Goal: Task Accomplishment & Management: Manage account settings

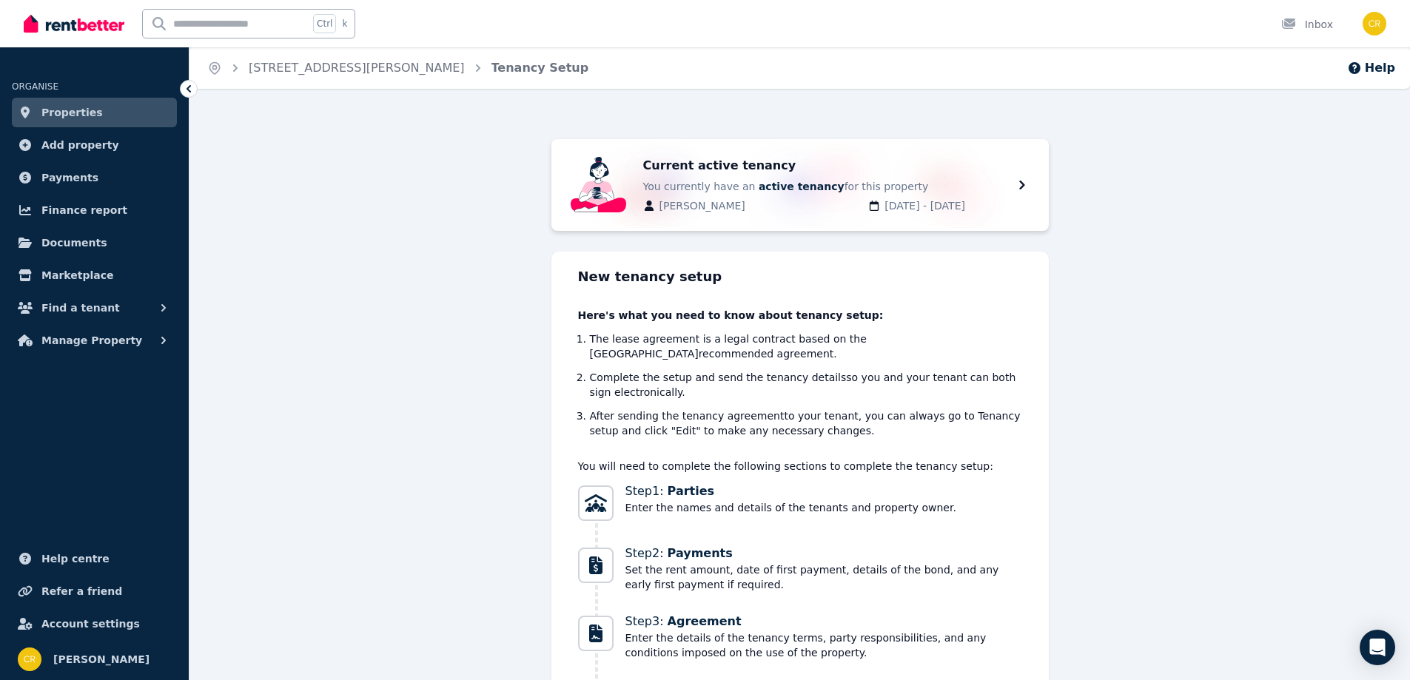
click at [53, 181] on span "Payments" at bounding box center [69, 178] width 57 height 18
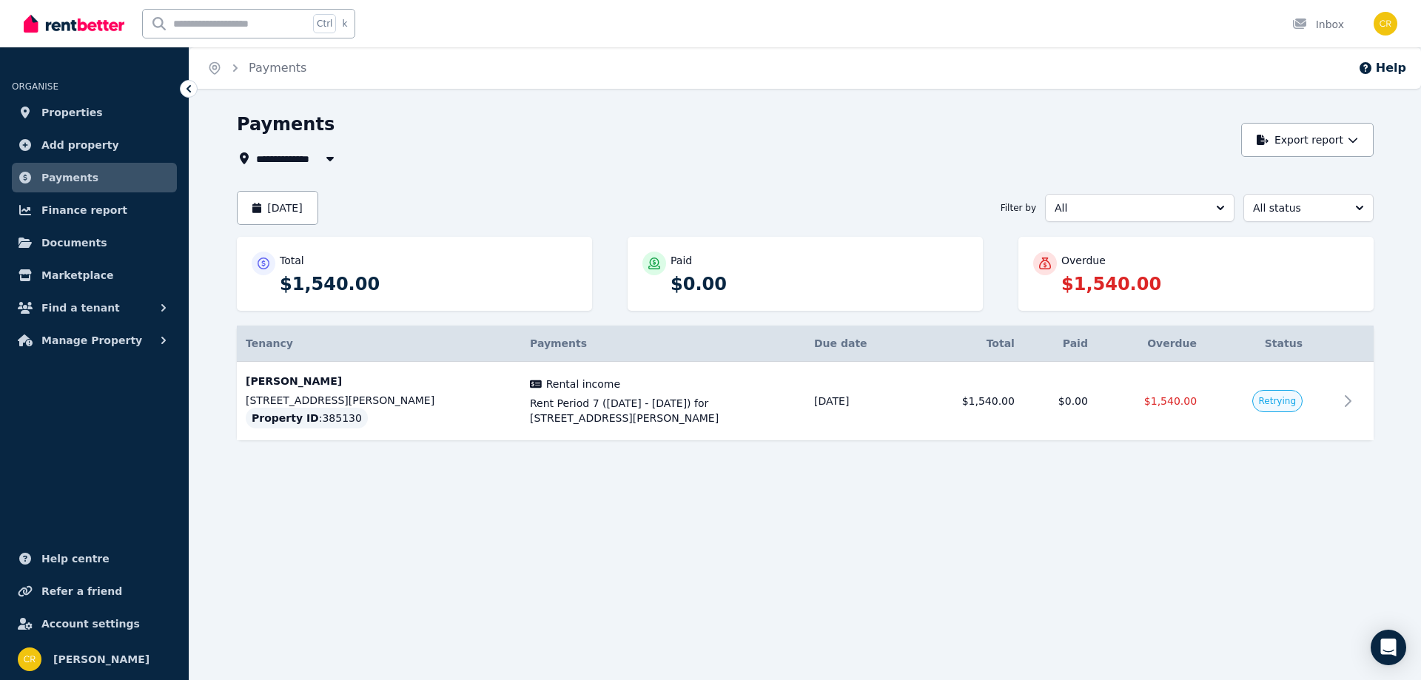
click at [1346, 400] on icon at bounding box center [1348, 401] width 18 height 18
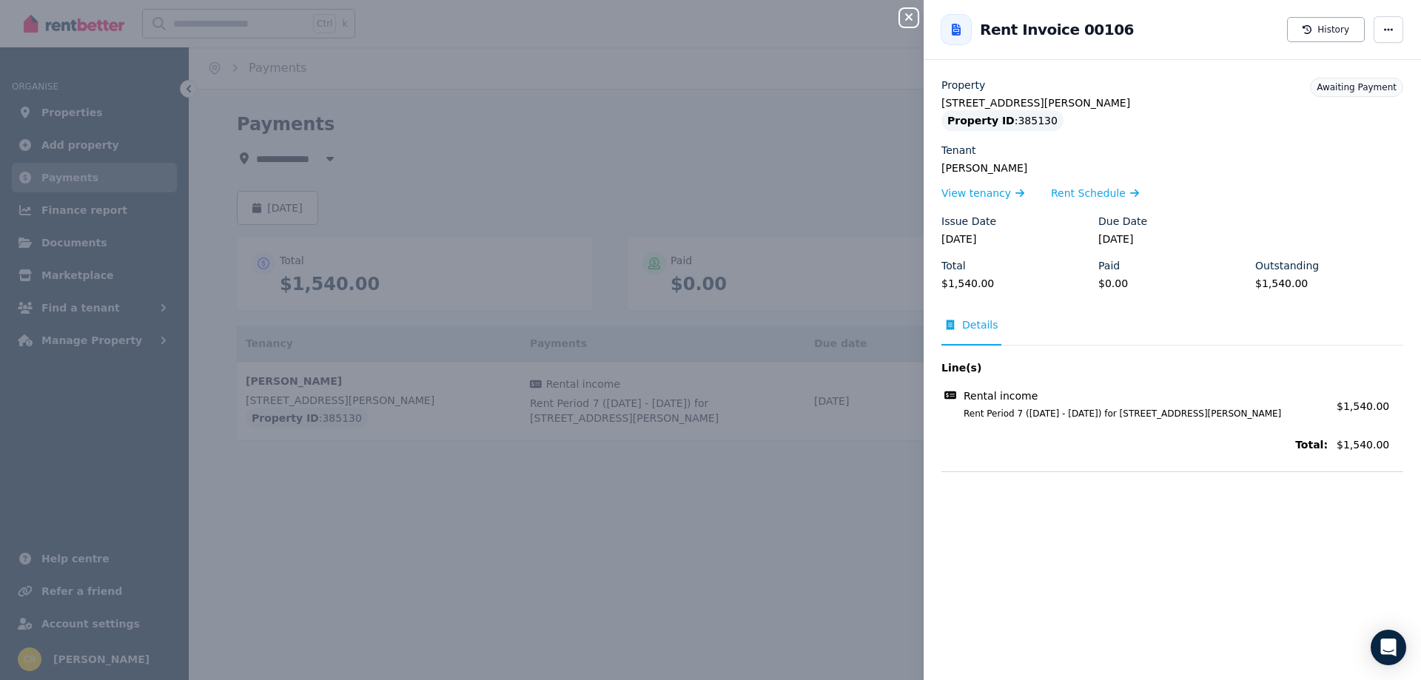
click at [814, 184] on div "Close panel Back to Rent Invoice 00106 History Property [STREET_ADDRESS][PERSON…" at bounding box center [710, 340] width 1421 height 680
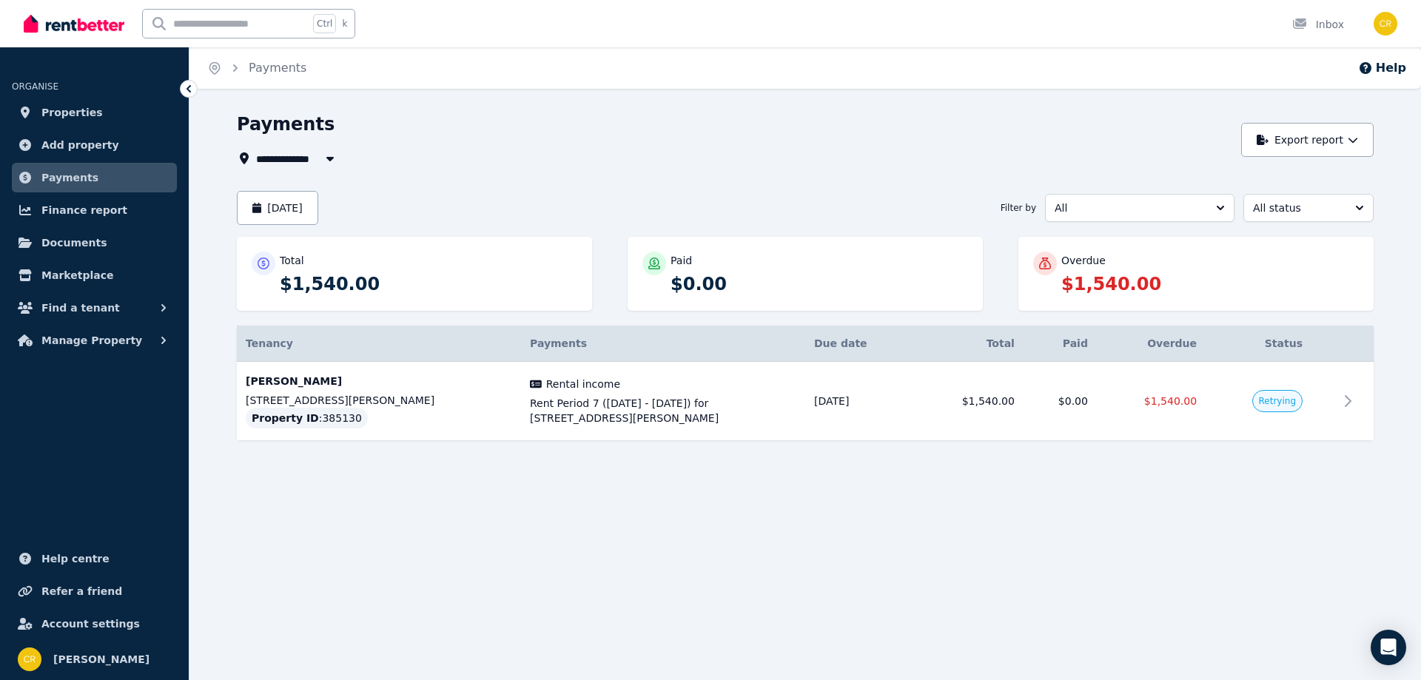
click at [1274, 408] on span "Retrying" at bounding box center [1277, 401] width 50 height 22
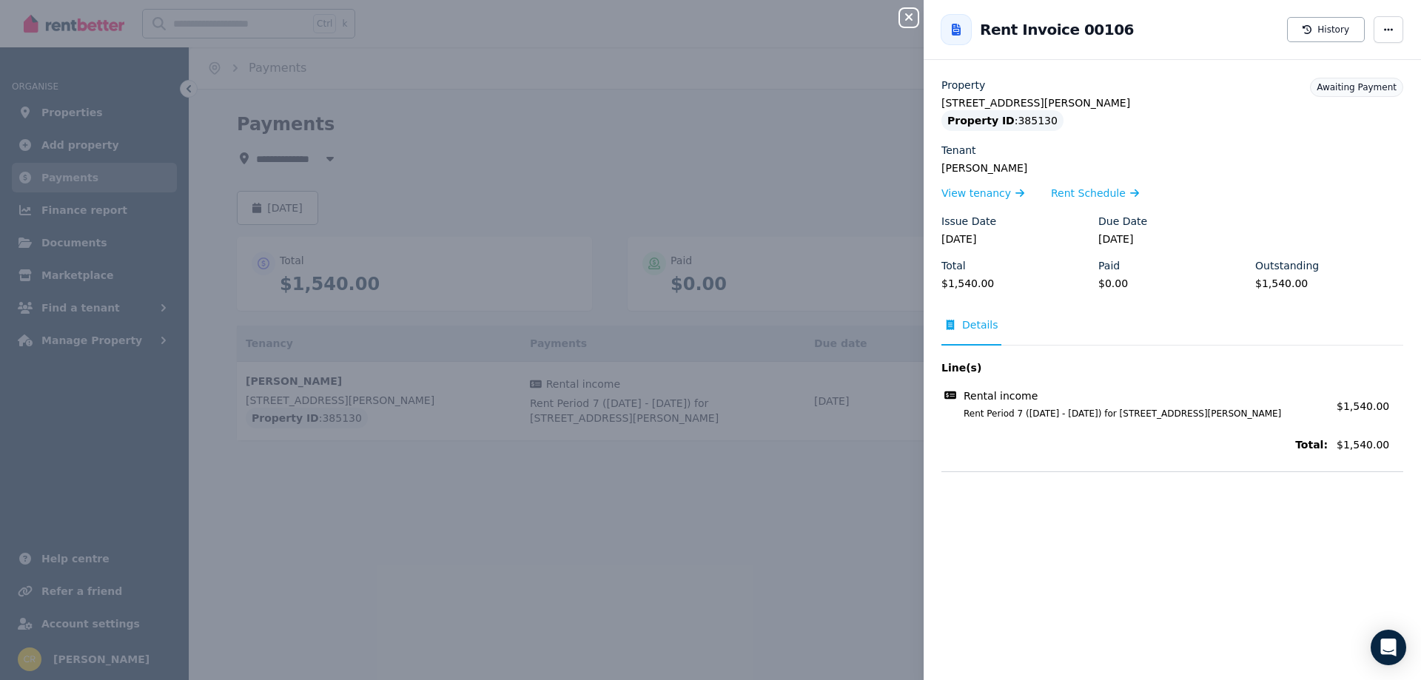
click at [1356, 93] on span "Awaiting Payment" at bounding box center [1357, 87] width 80 height 10
click at [775, 603] on div "Close panel Back to Rent Invoice 00106 History Property [STREET_ADDRESS][PERSON…" at bounding box center [710, 340] width 1421 height 680
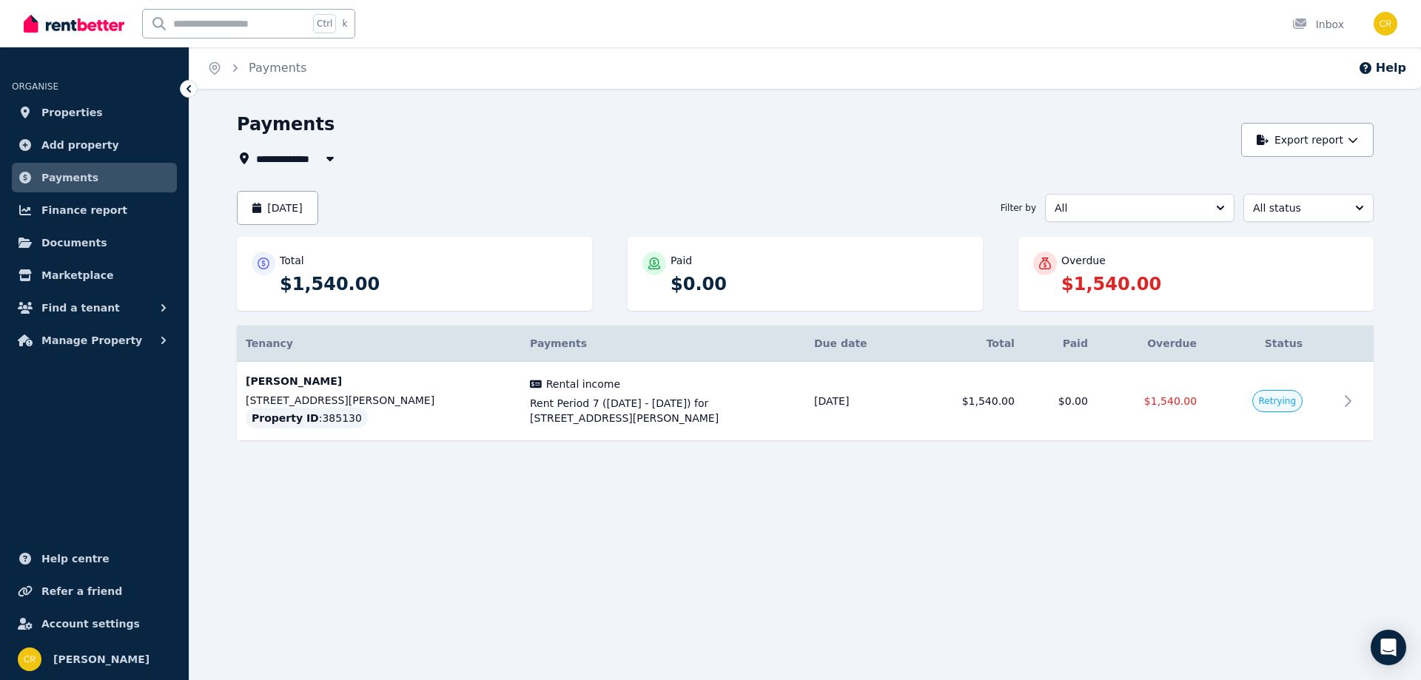
click at [1348, 400] on icon at bounding box center [1348, 401] width 18 height 18
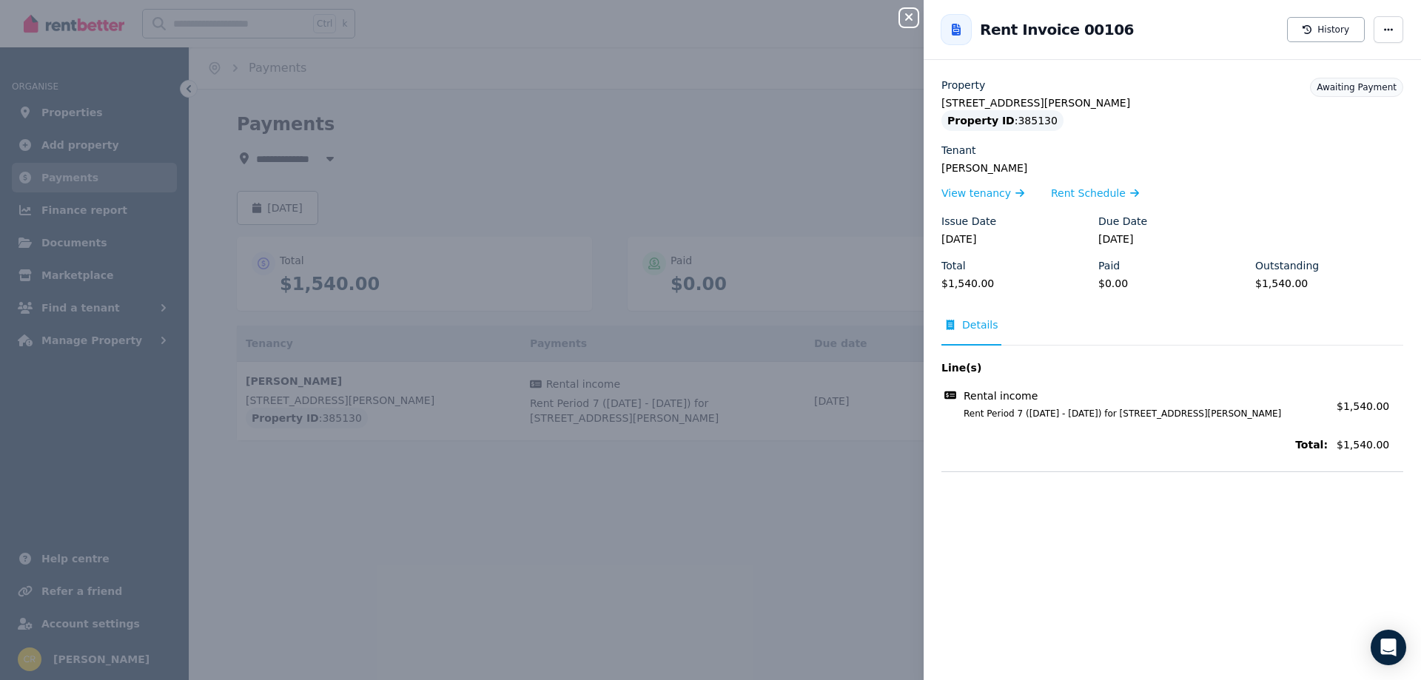
click at [639, 645] on div "Close panel Back to Rent Invoice 00106 History Property [STREET_ADDRESS][PERSON…" at bounding box center [710, 340] width 1421 height 680
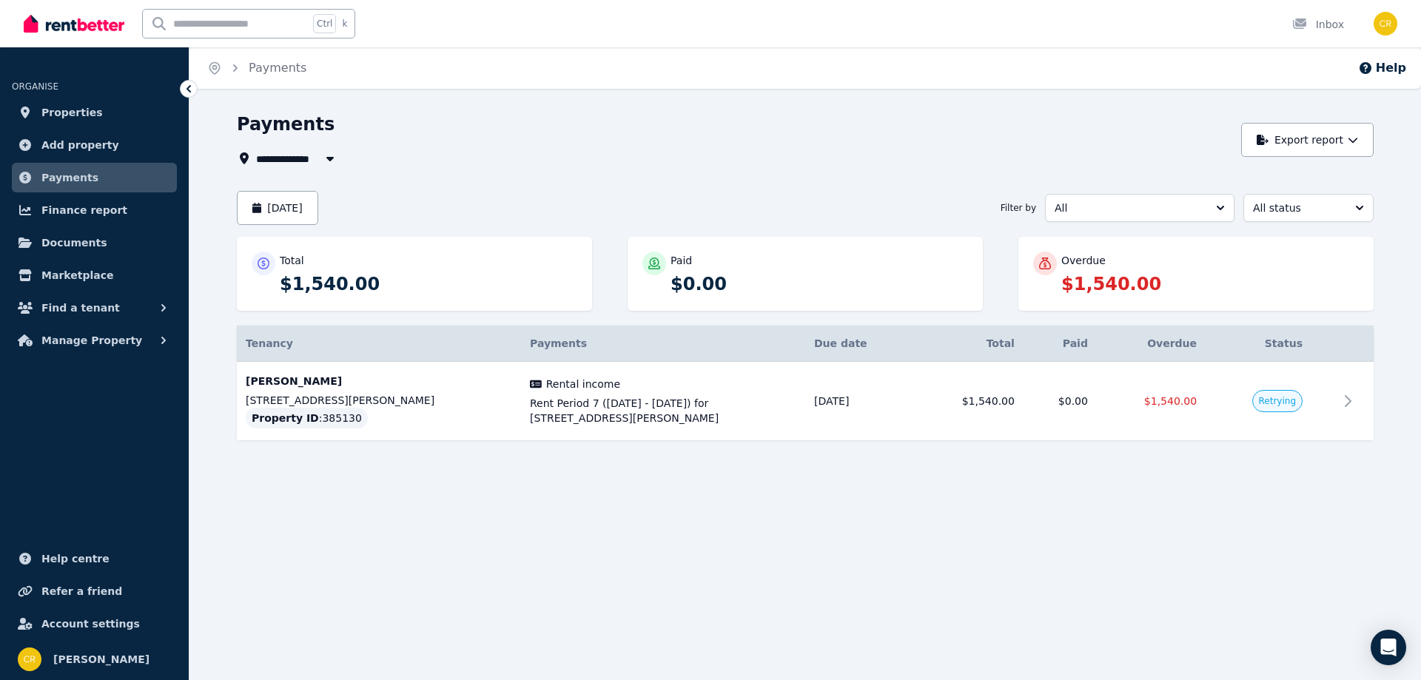
click at [60, 217] on span "Finance report" at bounding box center [84, 210] width 86 height 18
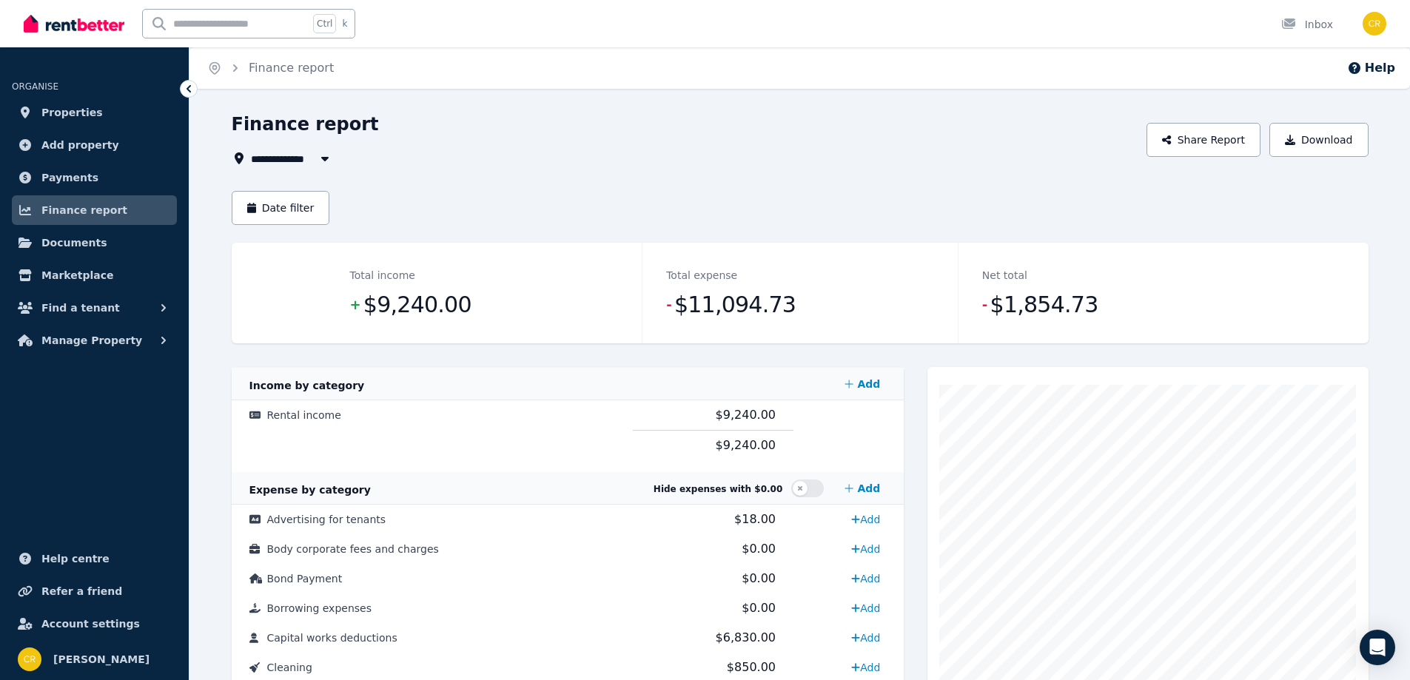
click at [58, 112] on span "Properties" at bounding box center [71, 113] width 61 height 18
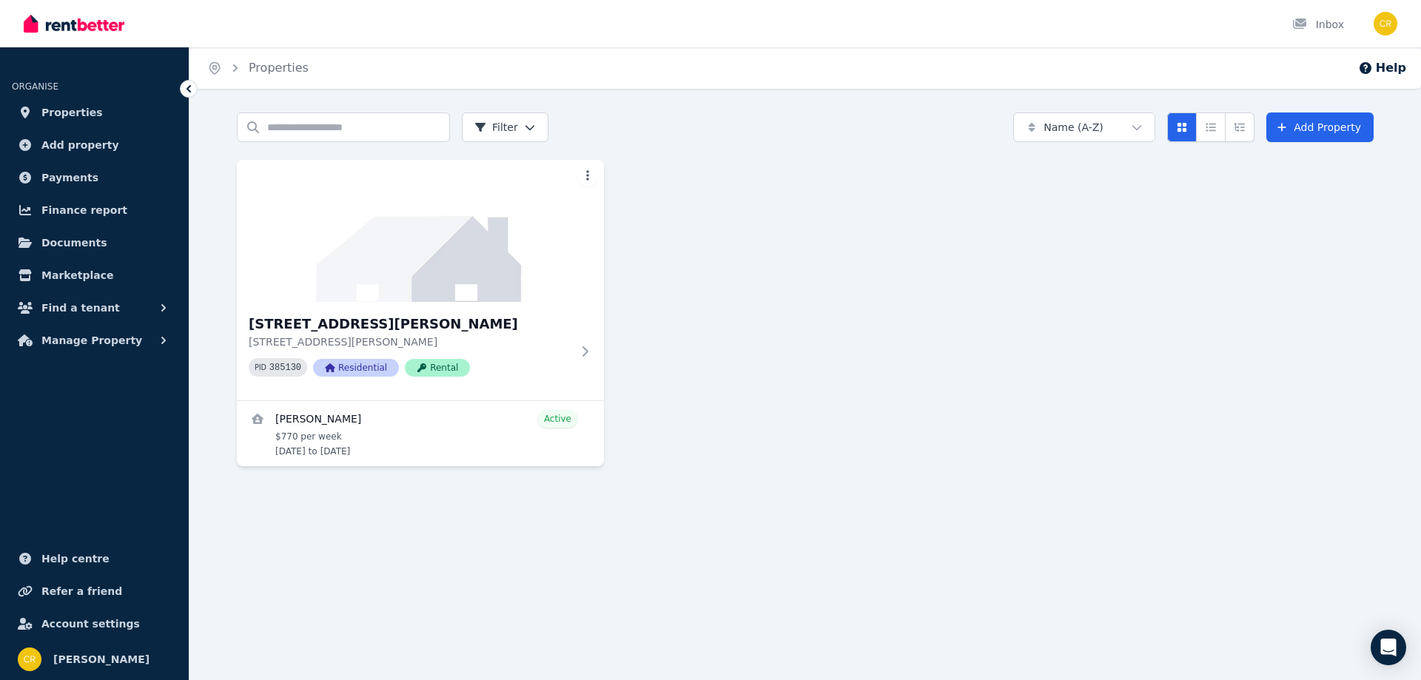
click at [586, 343] on div "[STREET_ADDRESS][PERSON_NAME][PERSON_NAME] PID 385130 Residential Rental" at bounding box center [420, 351] width 367 height 98
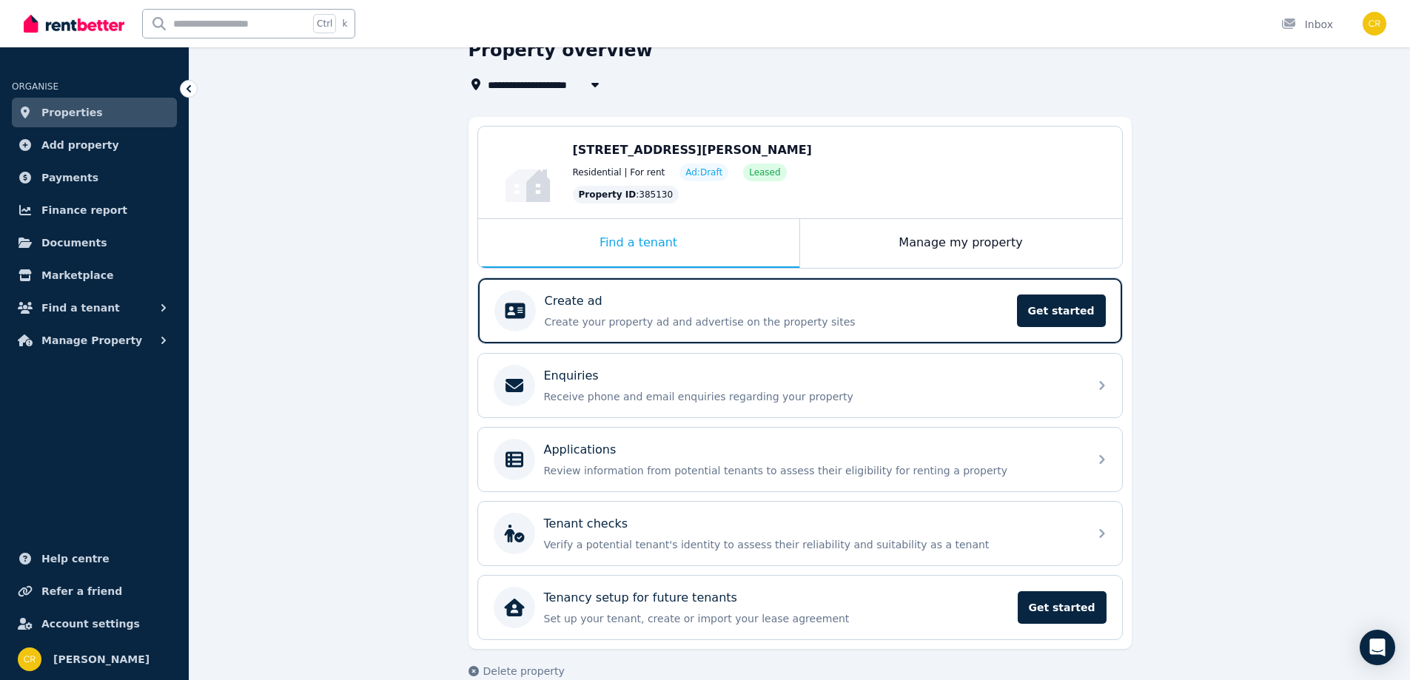
scroll to position [99, 0]
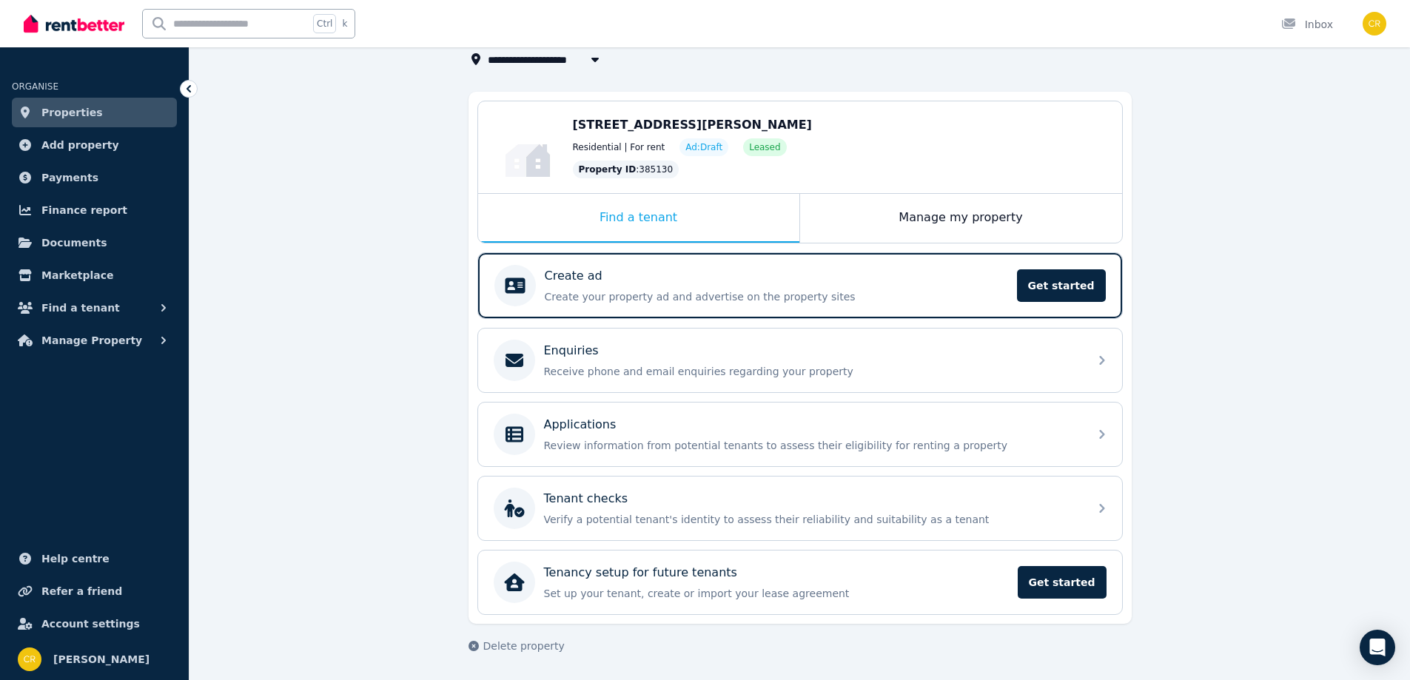
click at [58, 172] on span "Payments" at bounding box center [69, 178] width 57 height 18
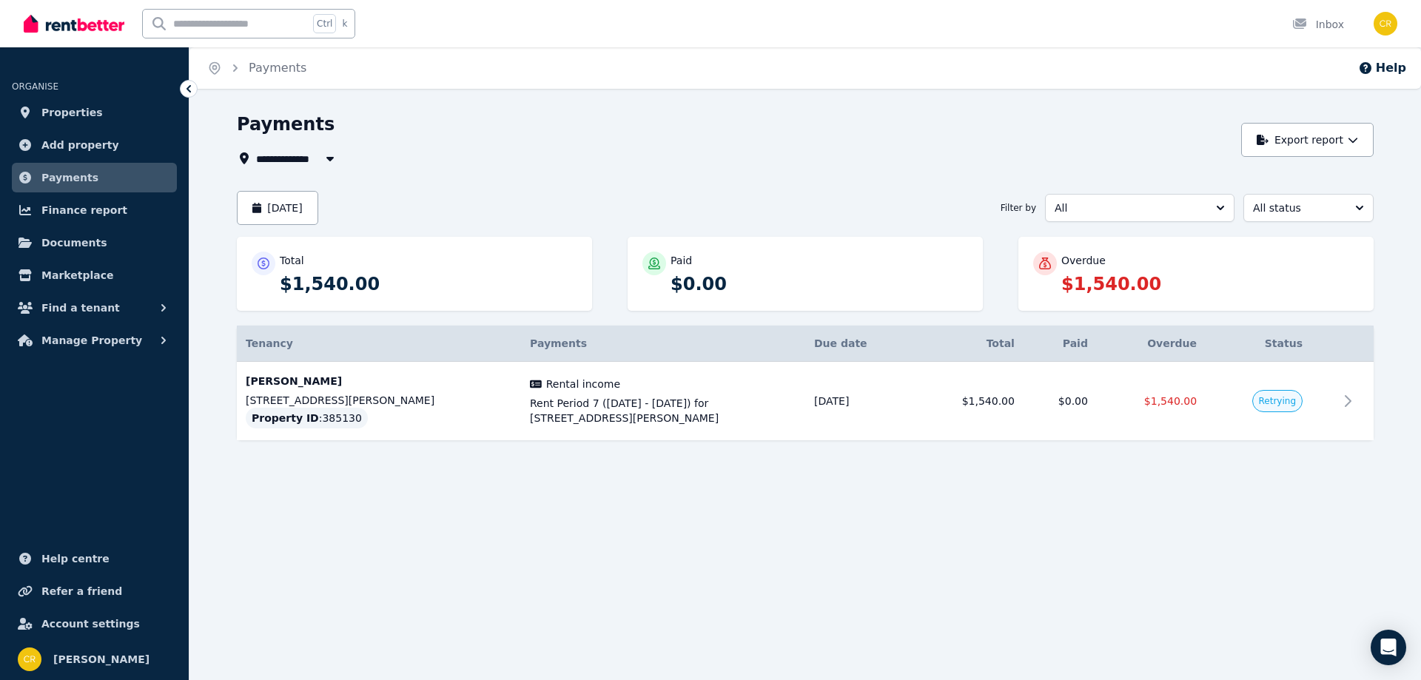
click at [1055, 286] on div "Overdue $1,540.00" at bounding box center [1196, 274] width 326 height 44
click at [679, 411] on span "Rent Period 7 ([DATE] - [DATE]) for [STREET_ADDRESS][PERSON_NAME]" at bounding box center [663, 411] width 266 height 30
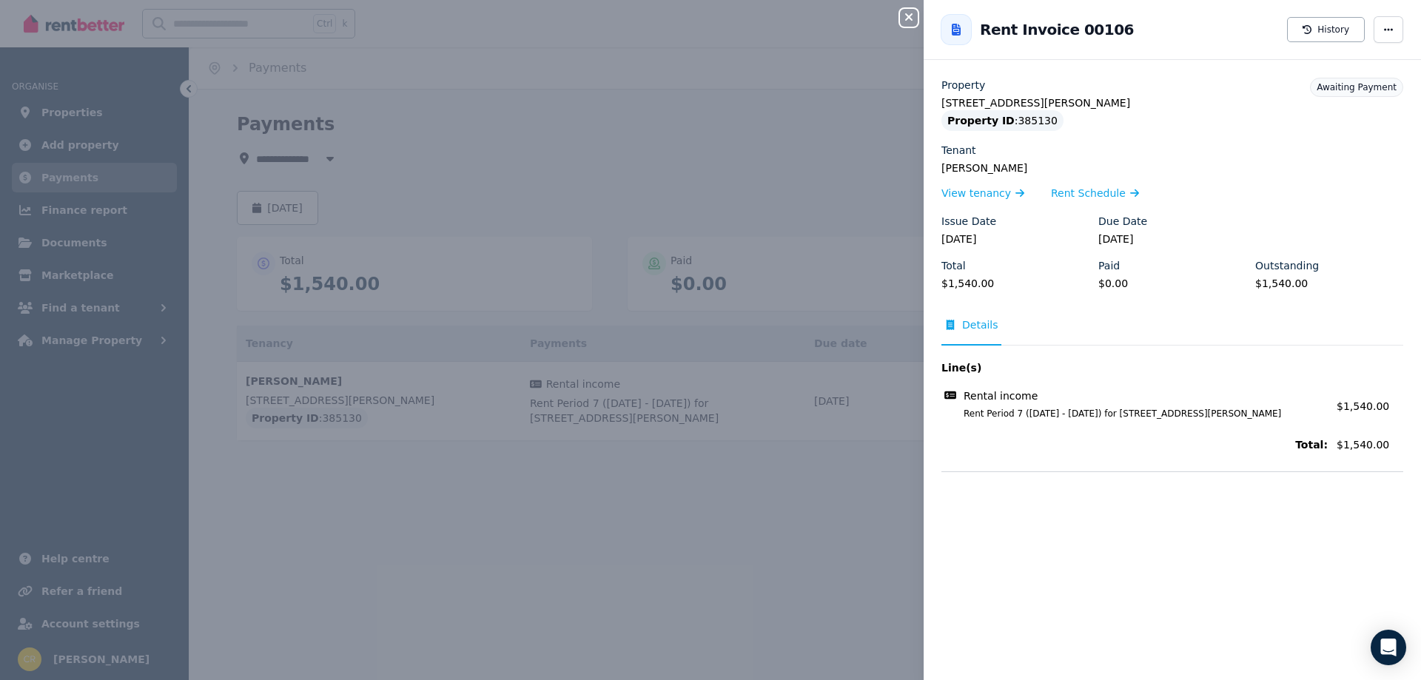
click at [1087, 195] on span "Rent Schedule" at bounding box center [1088, 193] width 75 height 15
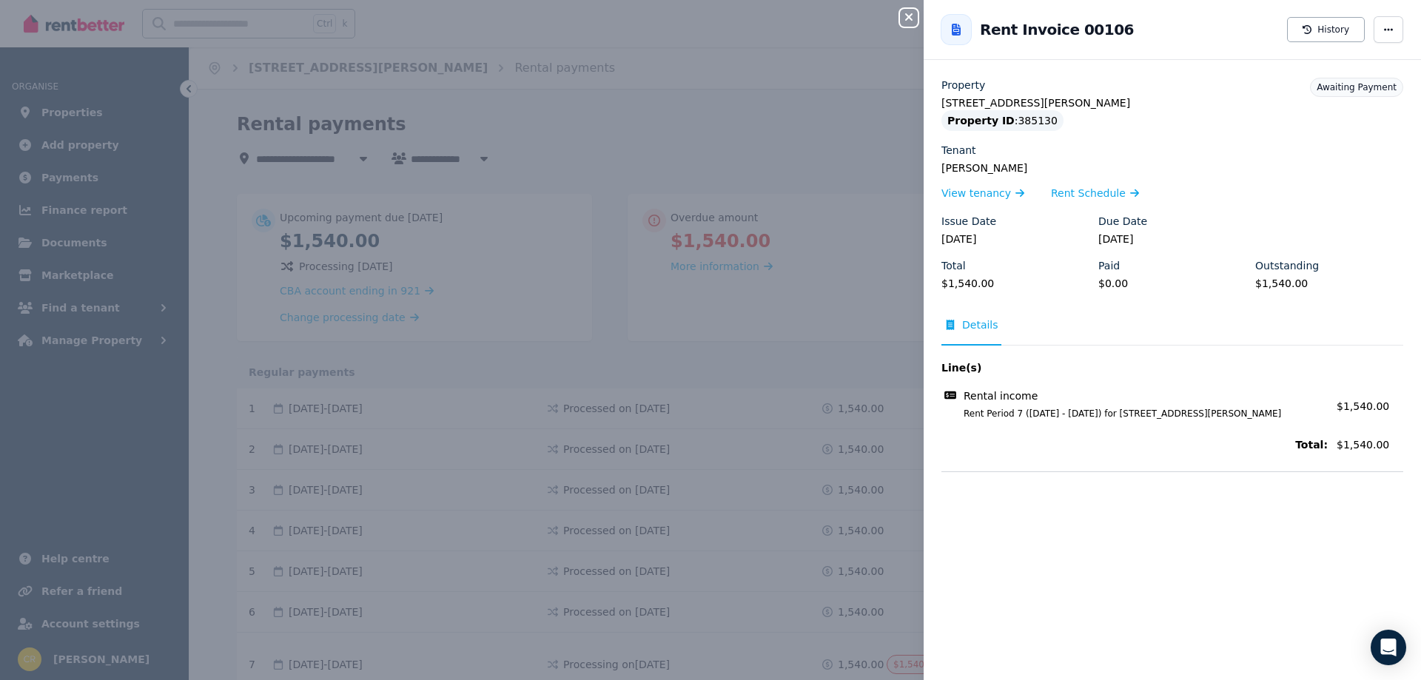
click at [773, 326] on div "Close panel Back to Rent Invoice 00106 History Property [STREET_ADDRESS][PERSON…" at bounding box center [710, 340] width 1421 height 680
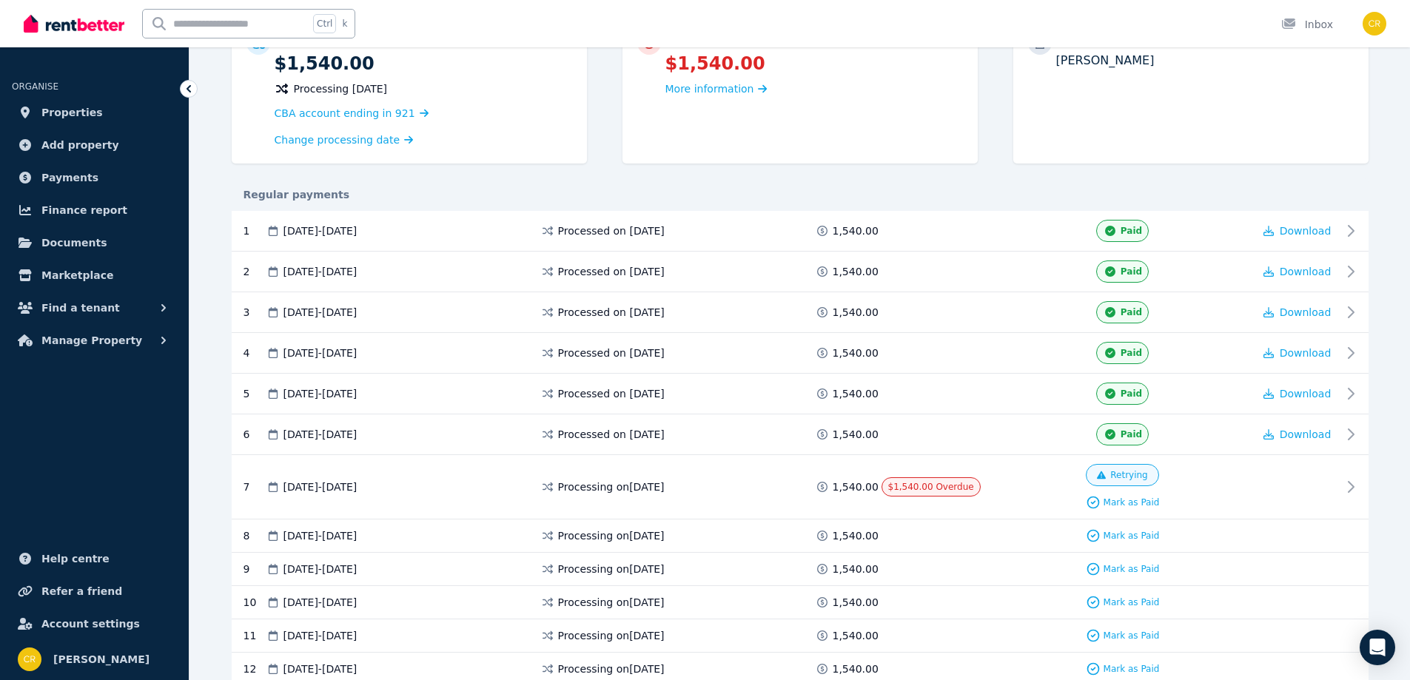
scroll to position [296, 0]
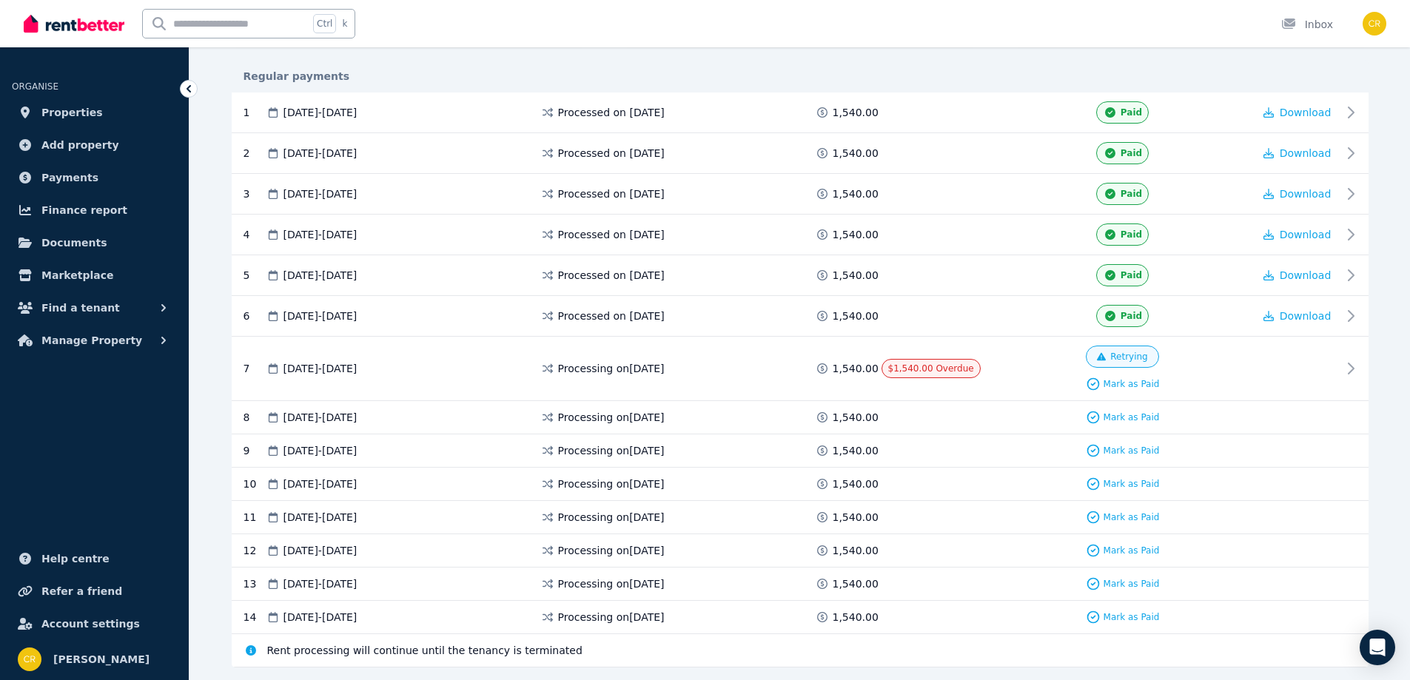
click at [1135, 380] on span "Mark as Paid" at bounding box center [1132, 384] width 56 height 12
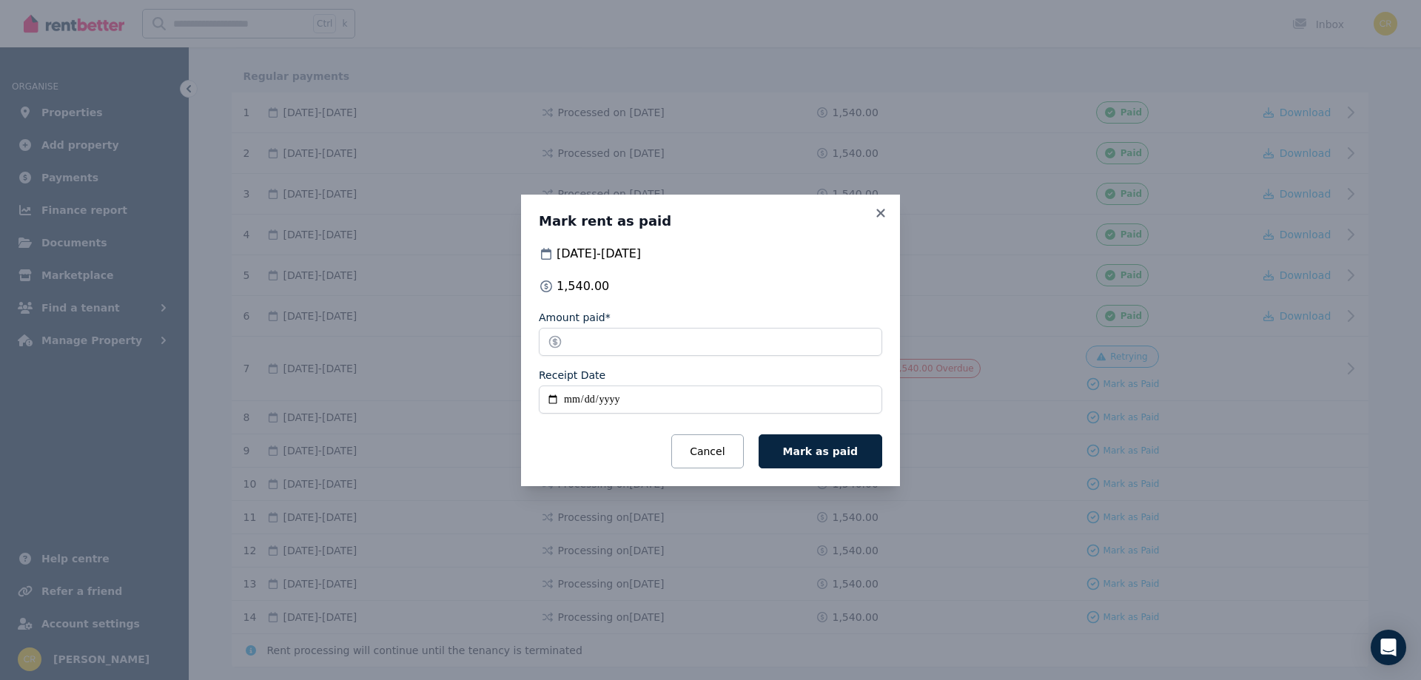
click at [566, 400] on input "Receipt Date" at bounding box center [710, 400] width 343 height 28
type input "**********"
click at [820, 460] on button "Mark as paid" at bounding box center [821, 451] width 124 height 34
